Goal: Communication & Community: Connect with others

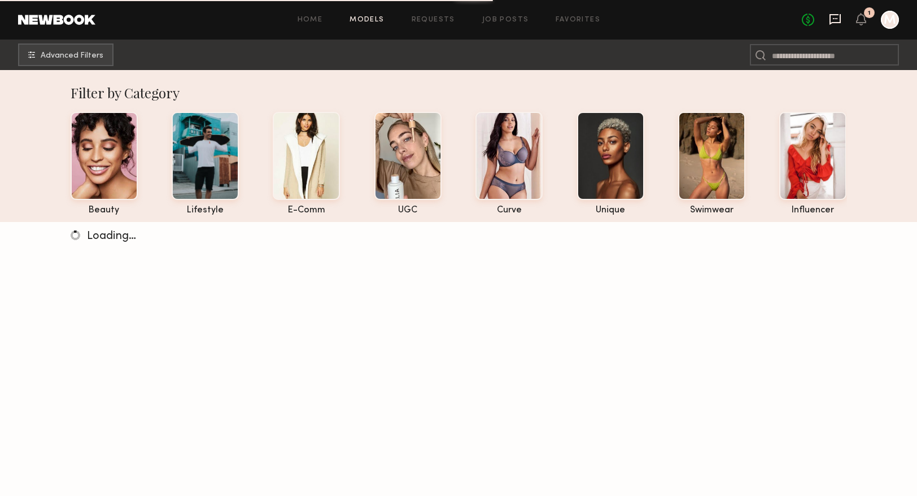
click at [832, 20] on icon at bounding box center [835, 19] width 12 height 12
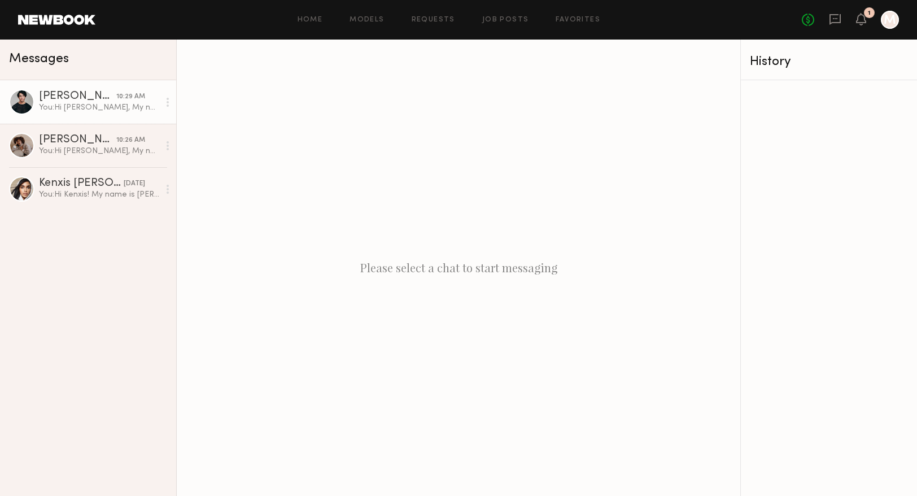
click at [93, 100] on div "[PERSON_NAME]" at bounding box center [77, 96] width 77 height 11
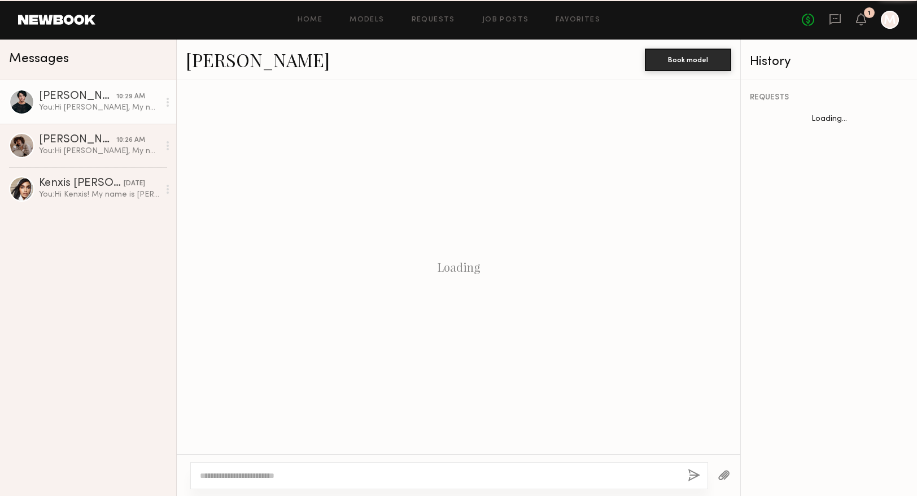
scroll to position [269, 0]
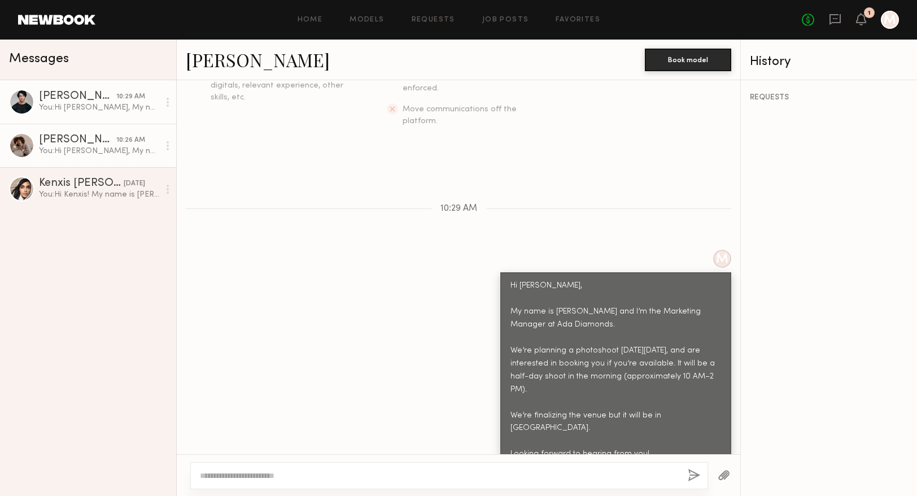
click at [85, 142] on div "[PERSON_NAME]" at bounding box center [77, 139] width 77 height 11
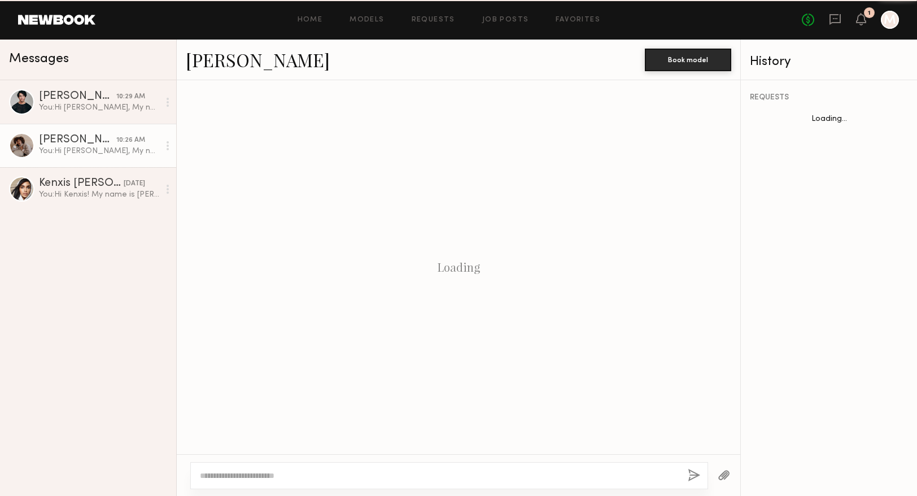
scroll to position [321, 0]
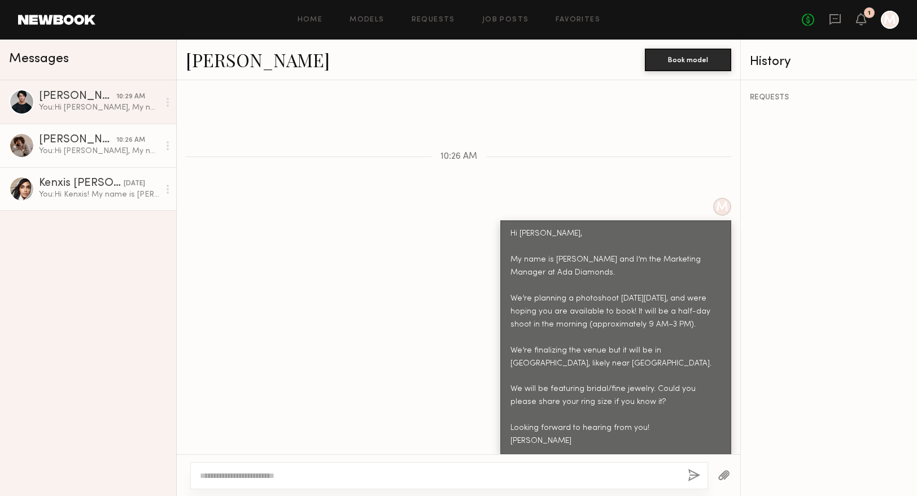
click at [76, 194] on div "You: Hi [PERSON_NAME]! My name is [PERSON_NAME] and I’m the Marketing Manager a…" at bounding box center [99, 194] width 120 height 11
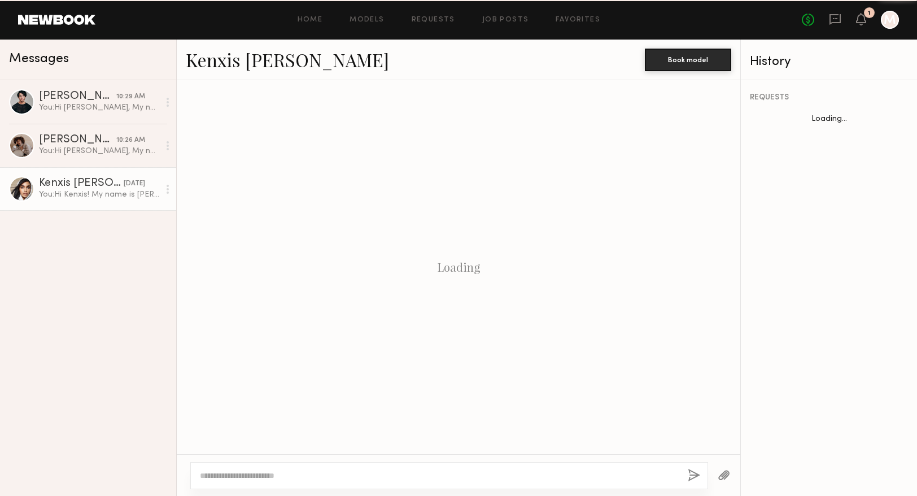
scroll to position [308, 0]
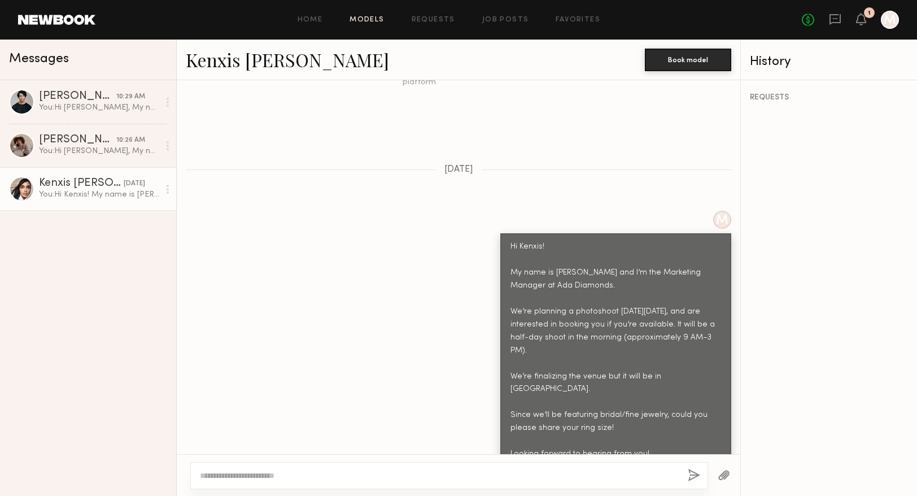
click at [367, 23] on link "Models" at bounding box center [366, 19] width 34 height 7
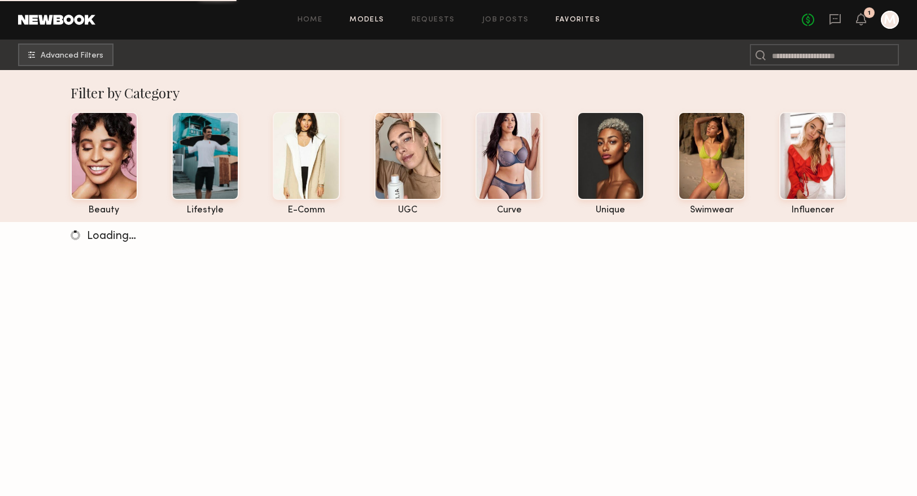
click at [567, 17] on link "Favorites" at bounding box center [577, 19] width 45 height 7
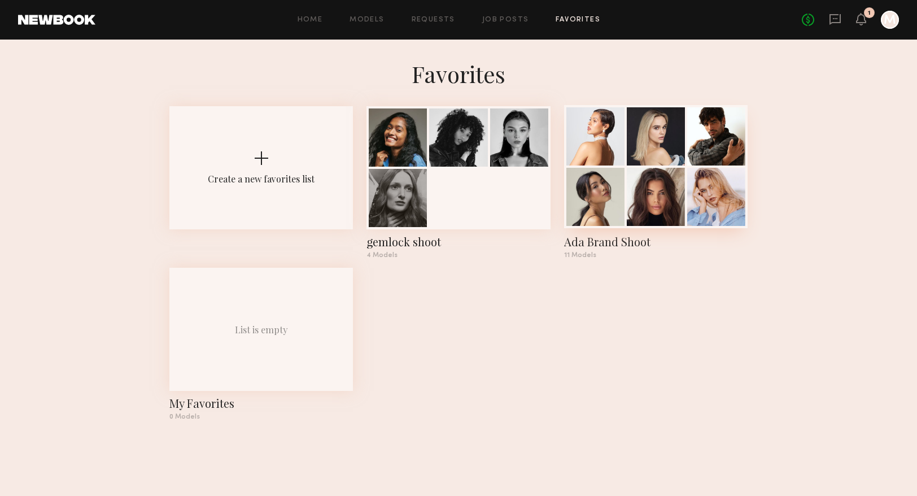
click at [670, 125] on div at bounding box center [656, 136] width 58 height 58
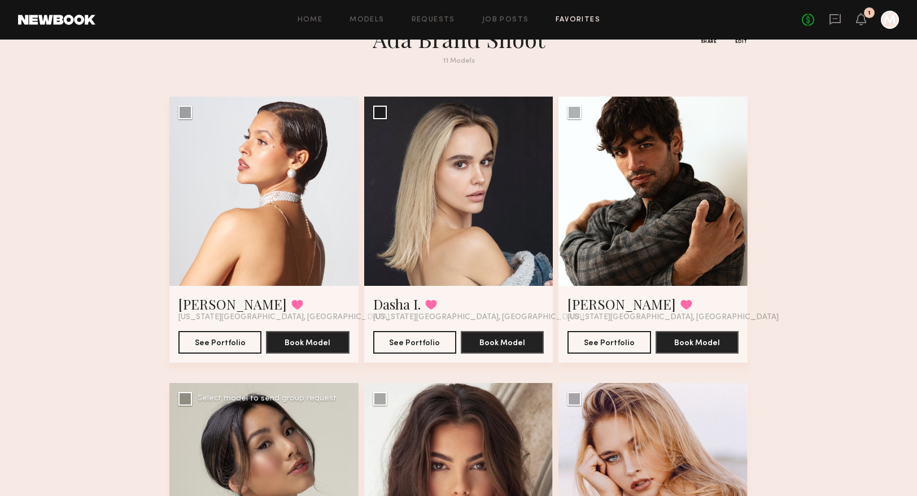
scroll to position [34, 0]
click at [286, 240] on div at bounding box center [263, 191] width 189 height 189
click at [238, 333] on button "See Portfolio" at bounding box center [219, 342] width 83 height 23
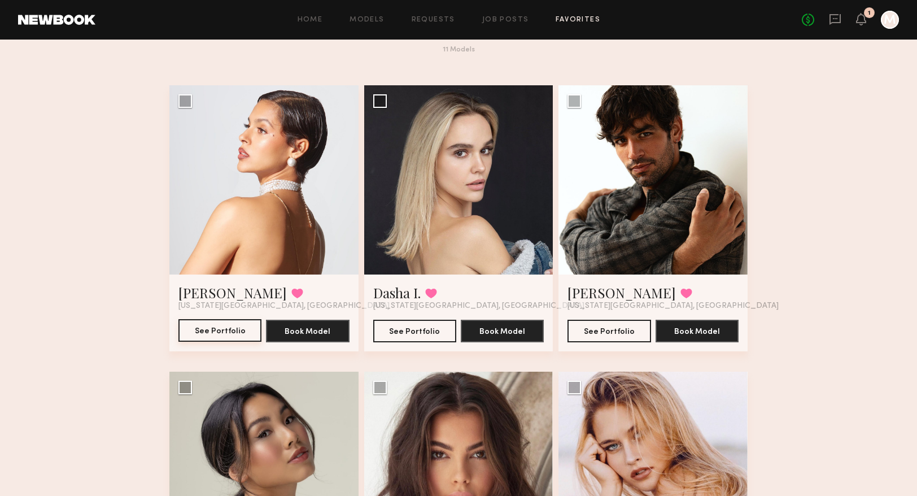
scroll to position [52, 0]
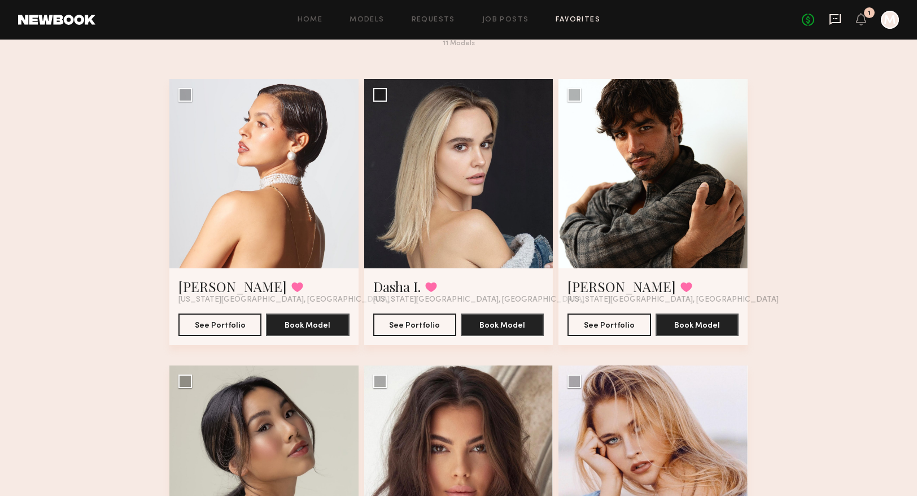
click at [838, 21] on icon at bounding box center [835, 19] width 12 height 12
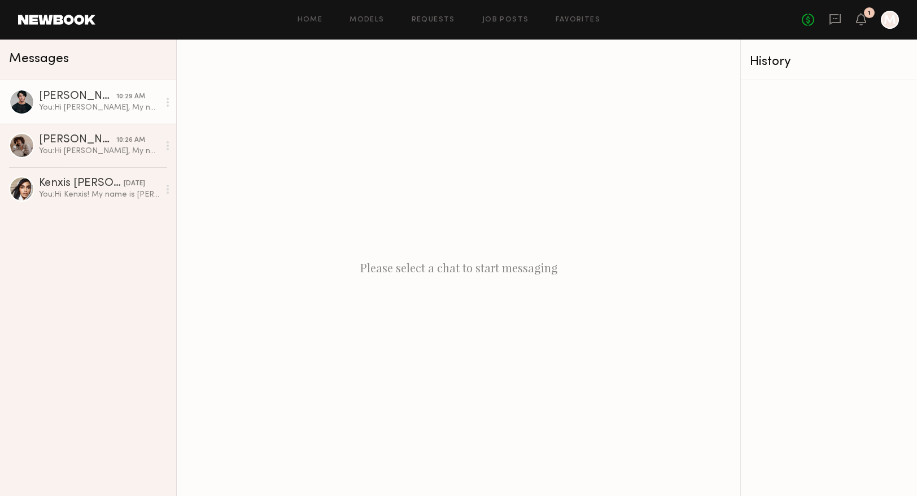
click at [104, 110] on div "You: Hi [PERSON_NAME], My name is [PERSON_NAME] and I’m the Marketing Manager a…" at bounding box center [99, 107] width 120 height 11
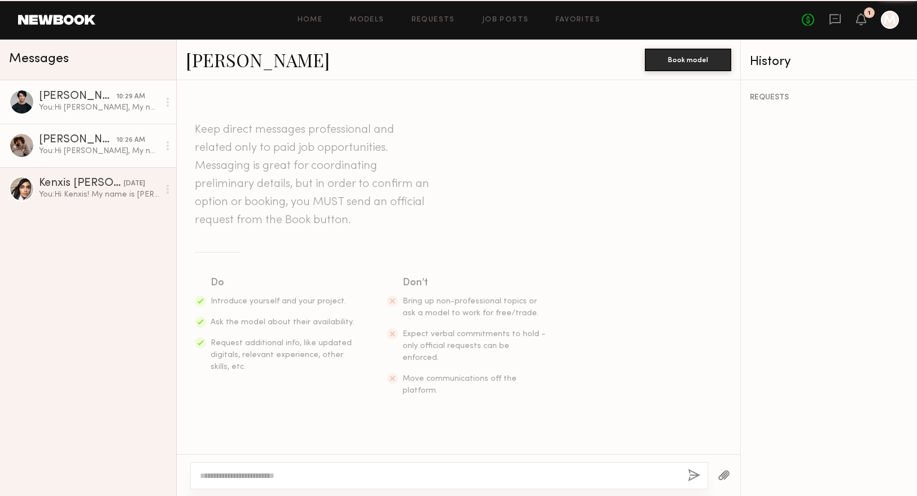
scroll to position [269, 0]
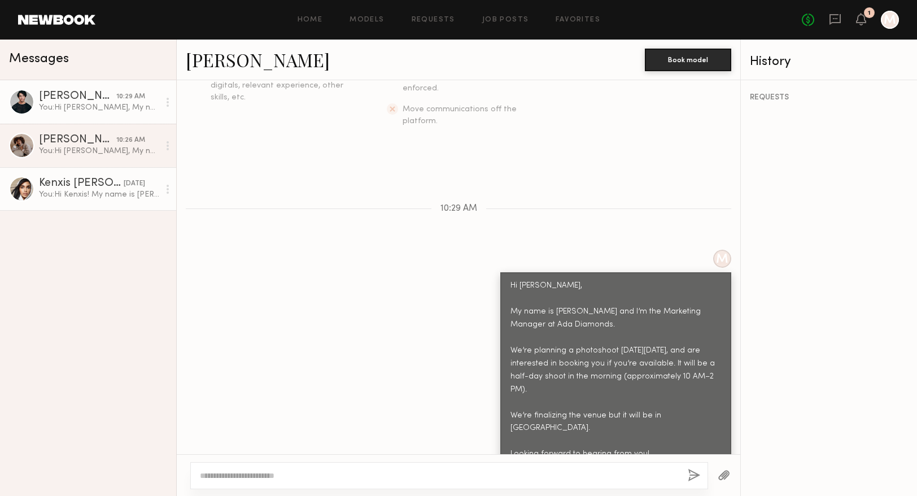
click at [116, 174] on link "Kenxis [PERSON_NAME] [DATE] You: Hi [PERSON_NAME]! My name is [PERSON_NAME] and…" at bounding box center [88, 188] width 176 height 43
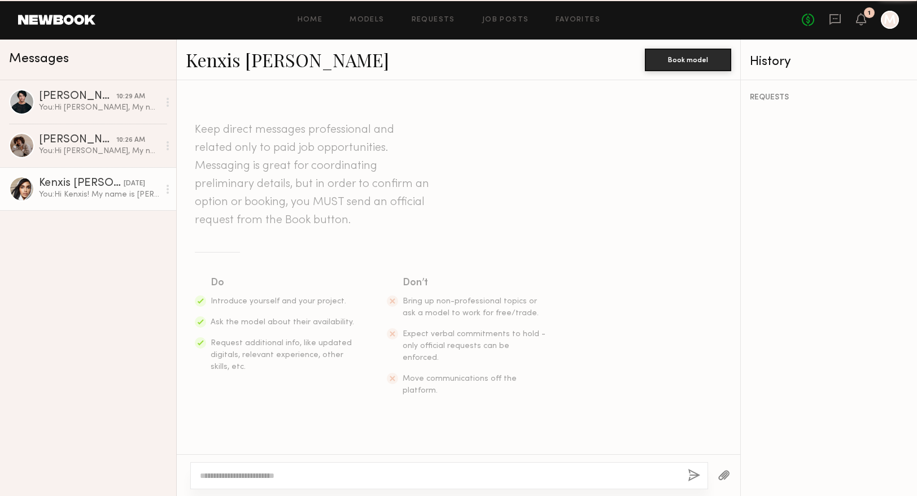
scroll to position [308, 0]
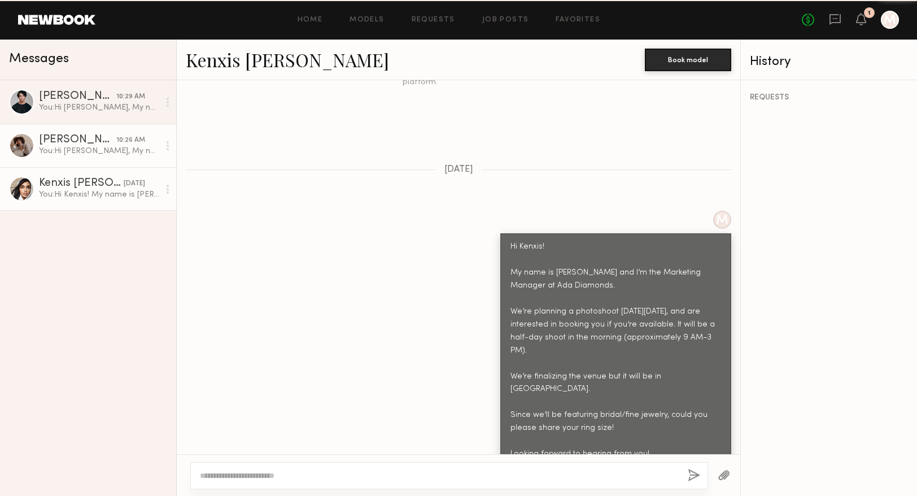
click at [122, 146] on div "You: Hi [PERSON_NAME], My name is [PERSON_NAME] and I’m the Marketing Manager a…" at bounding box center [99, 151] width 120 height 11
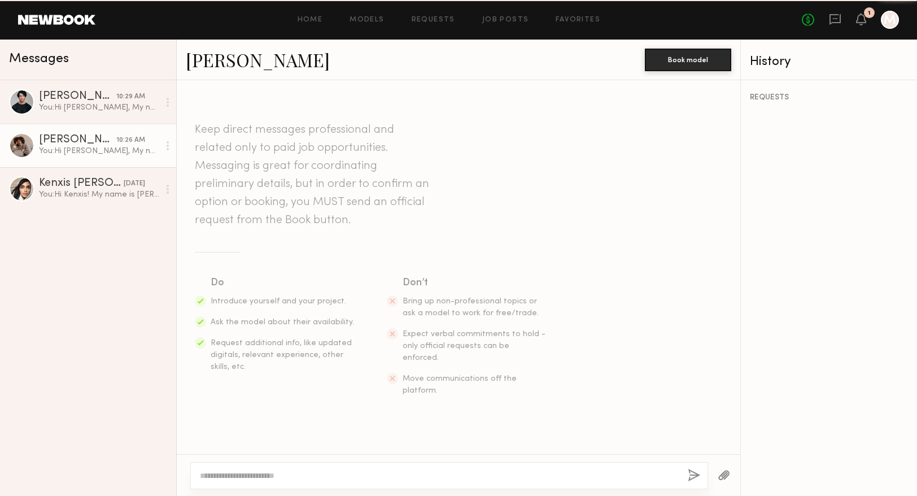
scroll to position [321, 0]
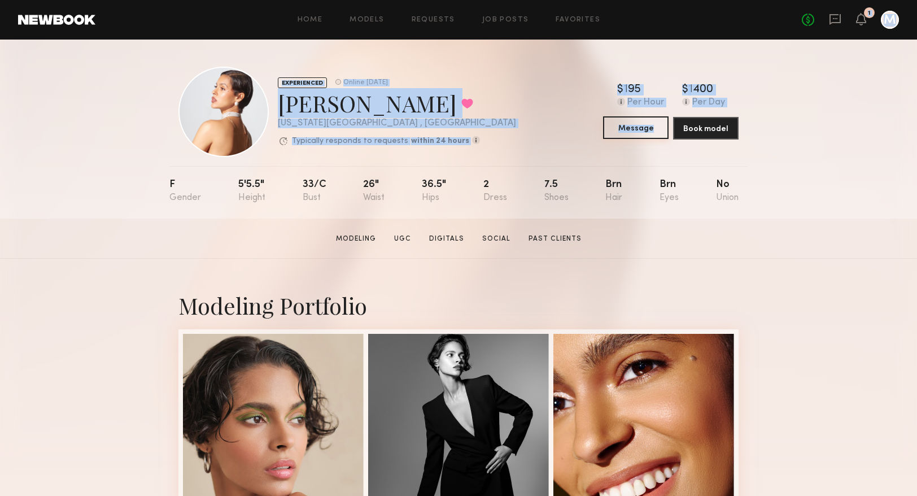
drag, startPoint x: 824, startPoint y: 22, endPoint x: 645, endPoint y: 121, distance: 204.4
click at [645, 121] on section "Home Models Requests Job Posts Favorites Sign Out No fees up to $5,000 1 M EXPE…" at bounding box center [458, 109] width 917 height 218
click at [608, 119] on button "Message" at bounding box center [635, 127] width 65 height 23
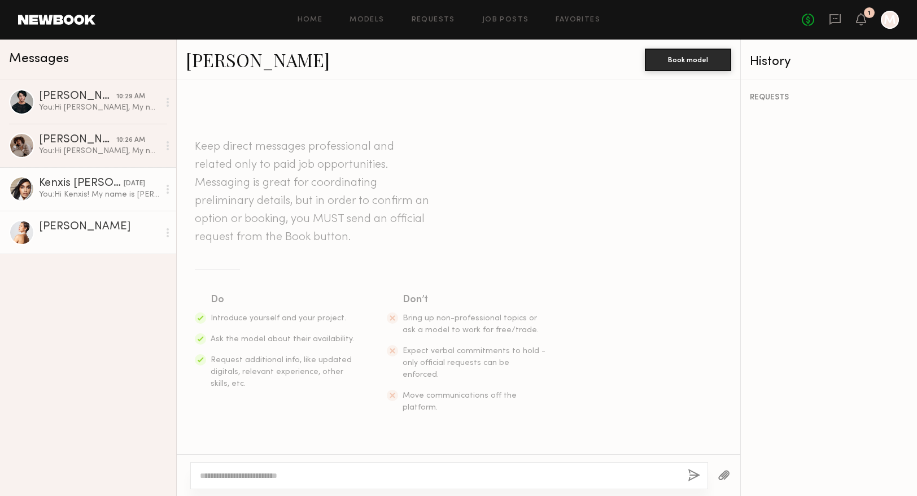
click at [67, 181] on div "Kenxis [PERSON_NAME]" at bounding box center [81, 183] width 85 height 11
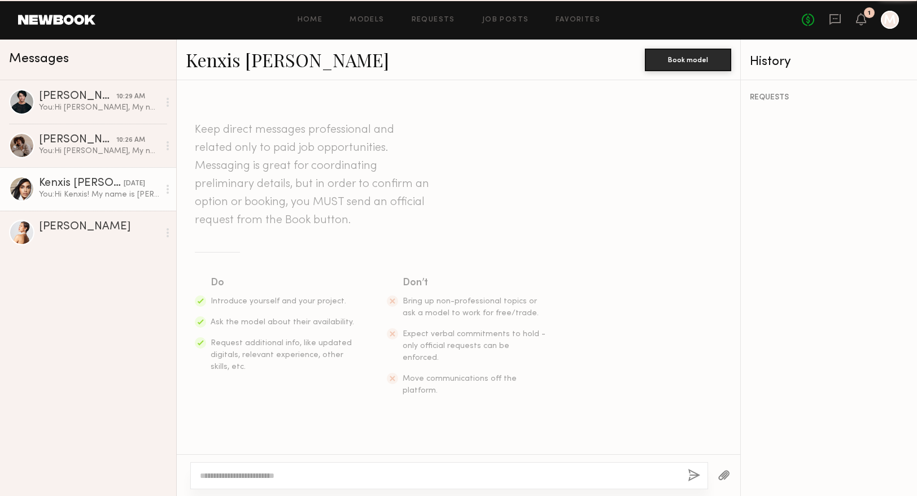
scroll to position [308, 0]
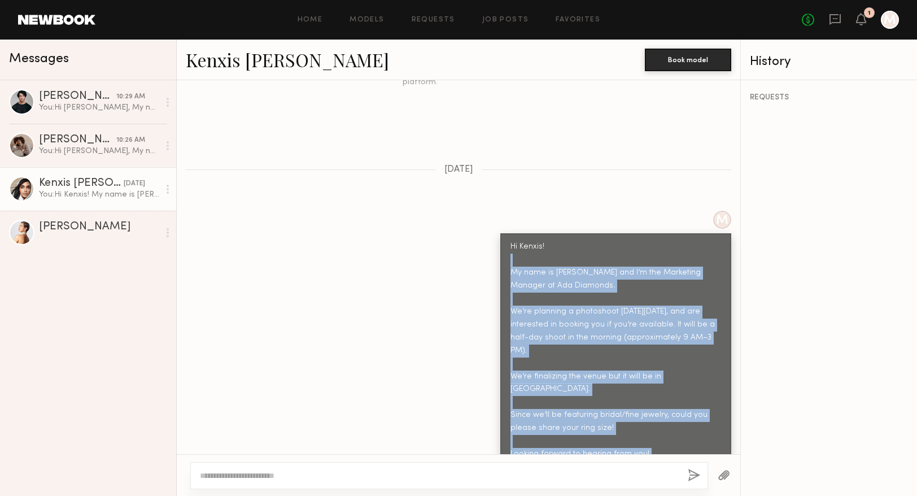
drag, startPoint x: 553, startPoint y: 432, endPoint x: 502, endPoint y: 240, distance: 198.4
click at [502, 240] on div "Hi Kenxis! My name is [PERSON_NAME] and I’m the Marketing Manager at Ada Diamon…" at bounding box center [615, 356] width 231 height 247
copy div "My name is Marisa and I’m the Marketing Manager at Ada Diamonds. We’re planning…"
click at [75, 227] on div "Gissell D." at bounding box center [99, 226] width 120 height 11
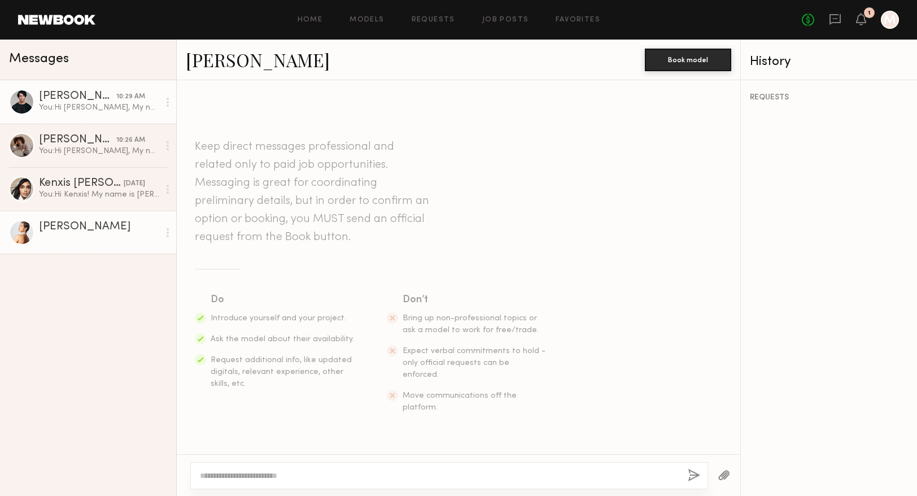
click at [37, 100] on link "[PERSON_NAME] 10:29 AM You: Hi [PERSON_NAME], My name is [PERSON_NAME] and I’m …" at bounding box center [88, 101] width 176 height 43
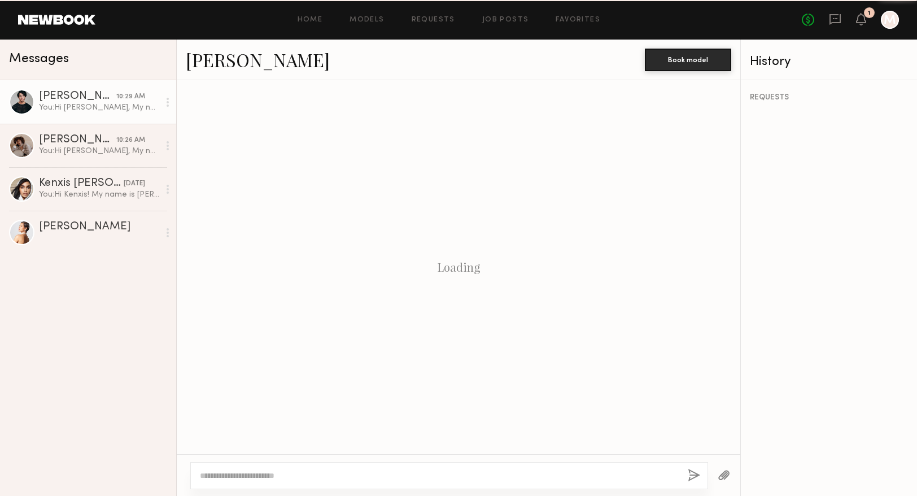
scroll to position [269, 0]
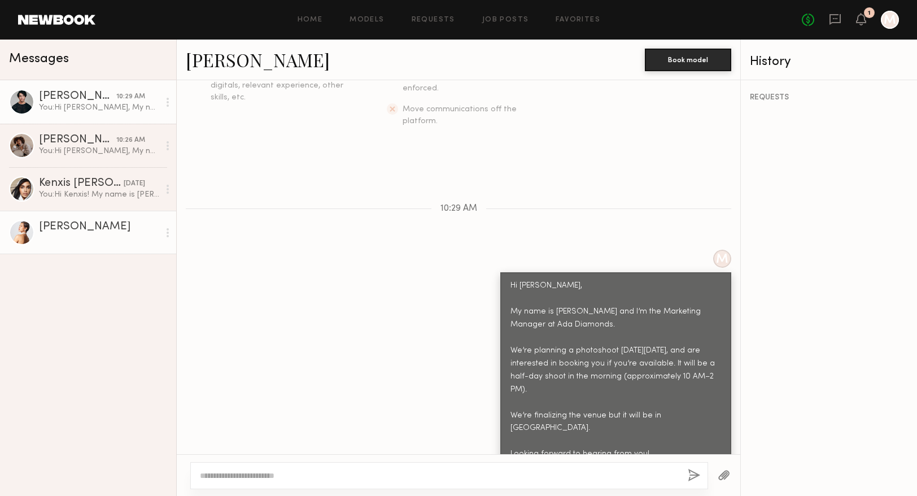
click at [42, 226] on div "Gissell D." at bounding box center [99, 226] width 120 height 11
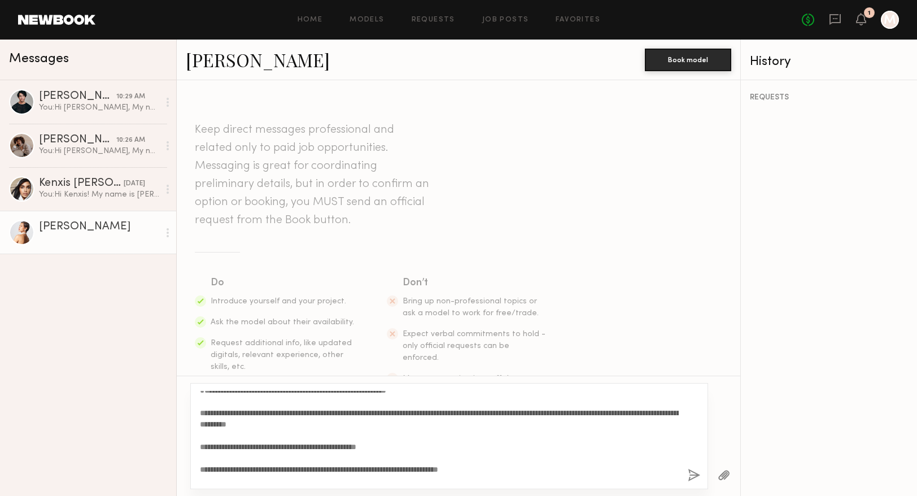
scroll to position [3, 0]
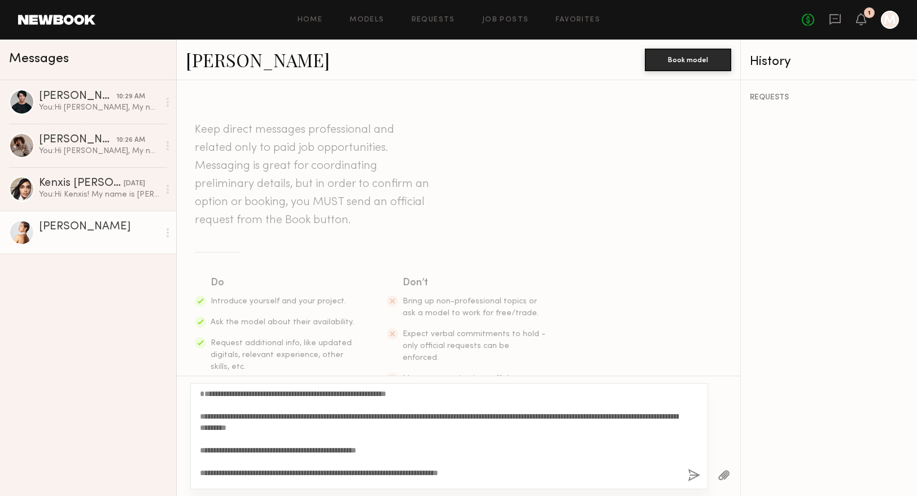
type textarea "**********"
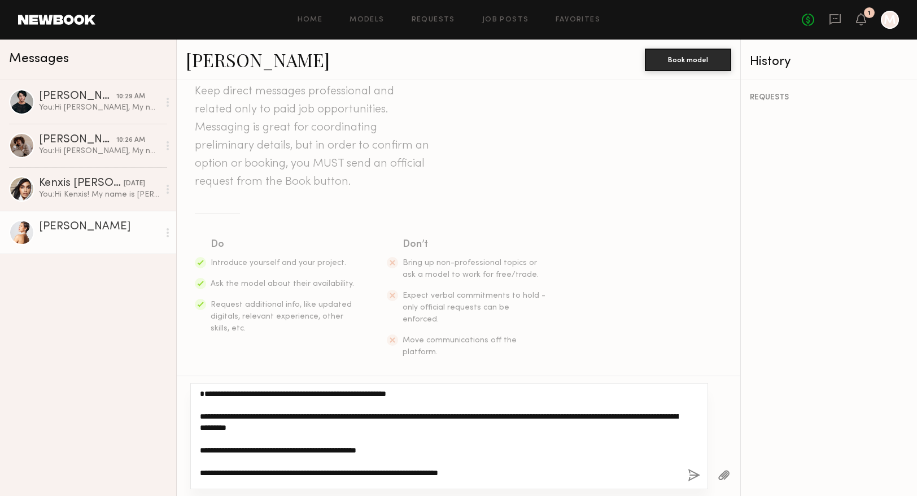
scroll to position [39, 0]
